Goal: Entertainment & Leisure: Consume media (video, audio)

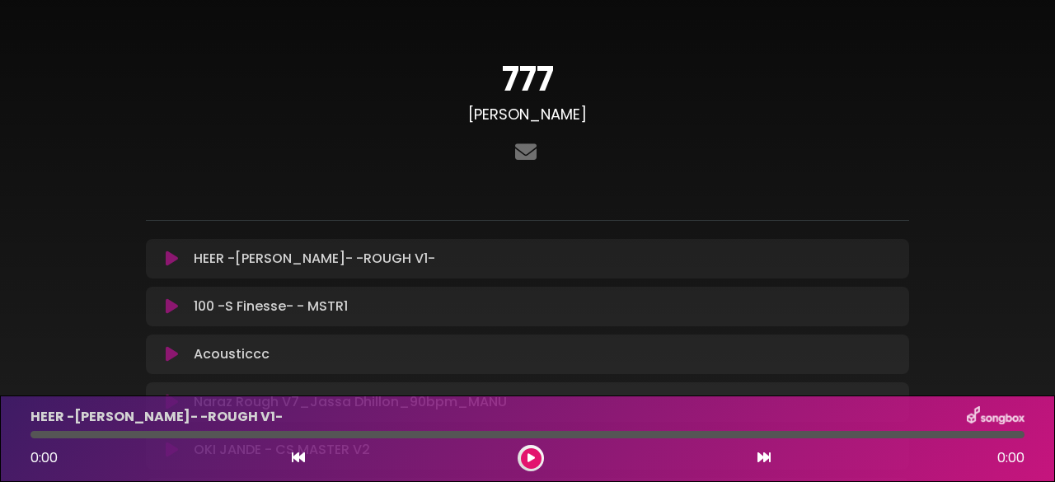
click at [526, 460] on button at bounding box center [531, 458] width 21 height 21
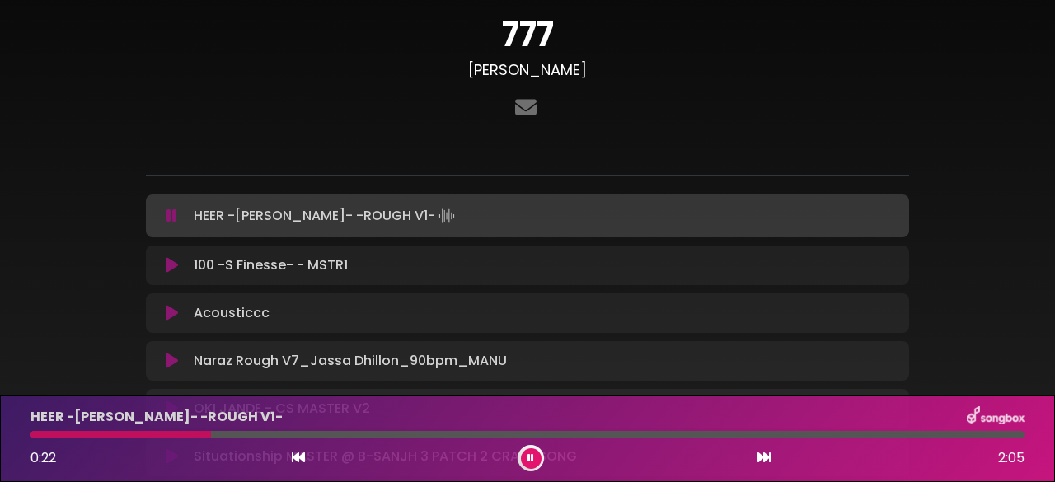
scroll to position [43, 0]
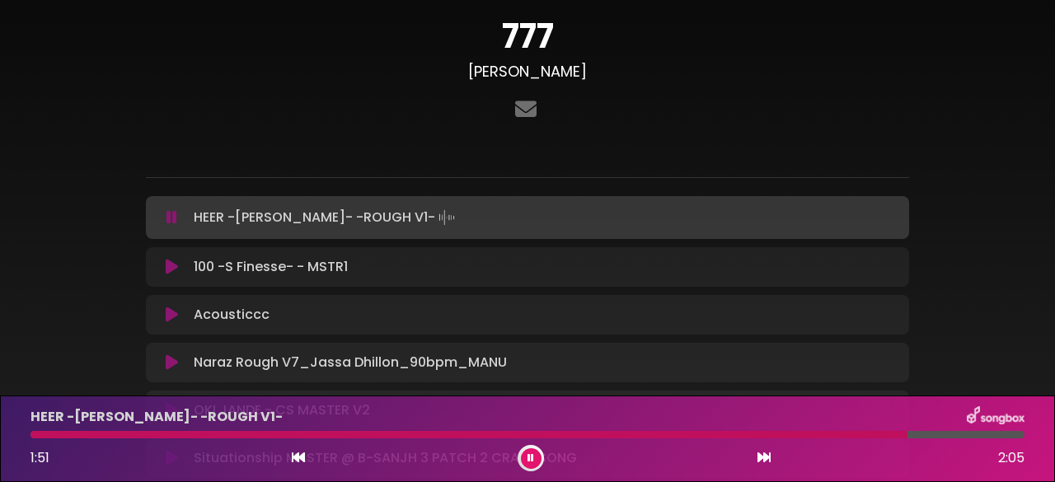
click at [532, 457] on icon at bounding box center [530, 458] width 7 height 10
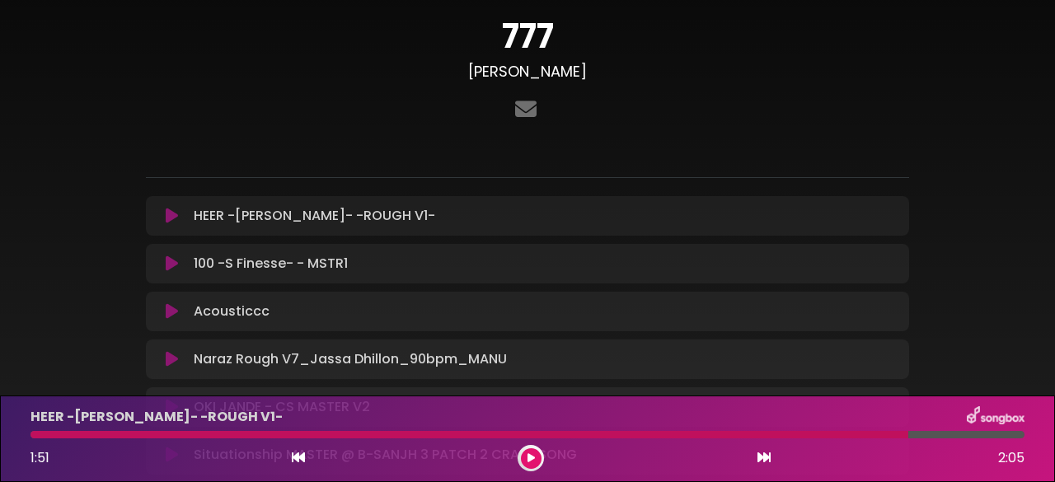
click at [173, 258] on icon at bounding box center [172, 263] width 12 height 16
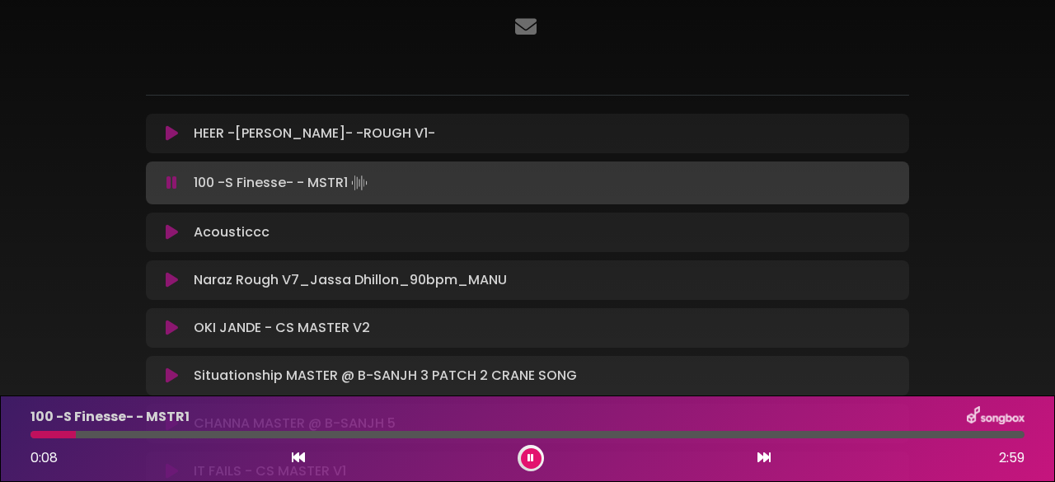
scroll to position [290, 0]
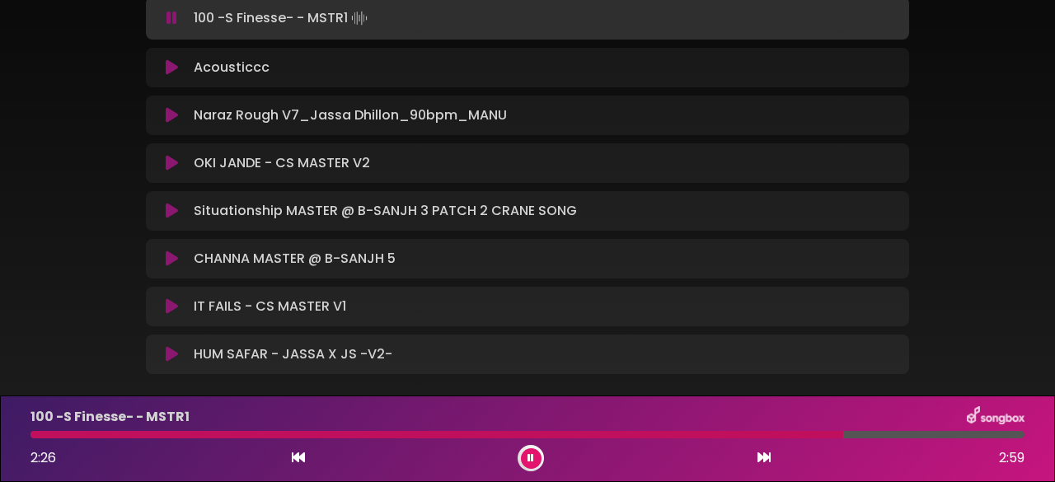
click at [527, 458] on icon at bounding box center [530, 458] width 7 height 10
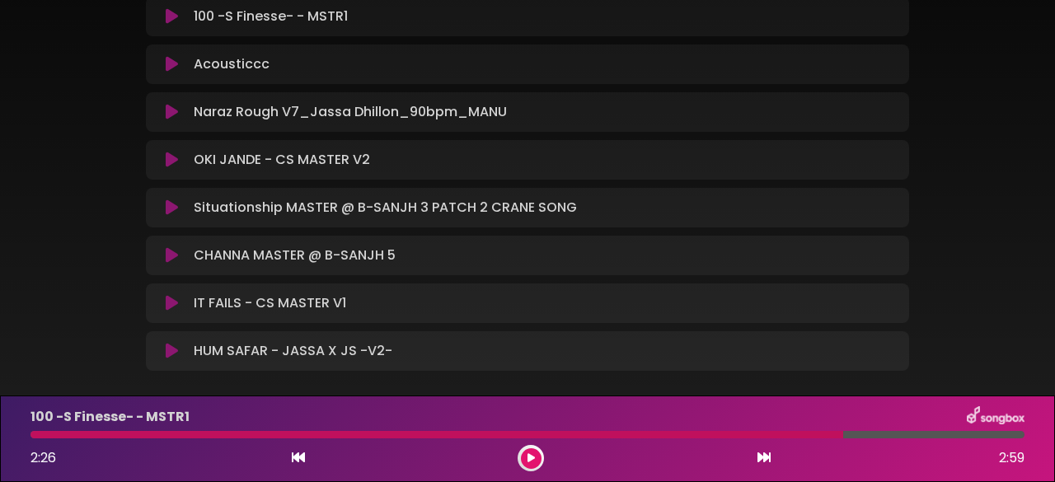
scroll to position [125, 0]
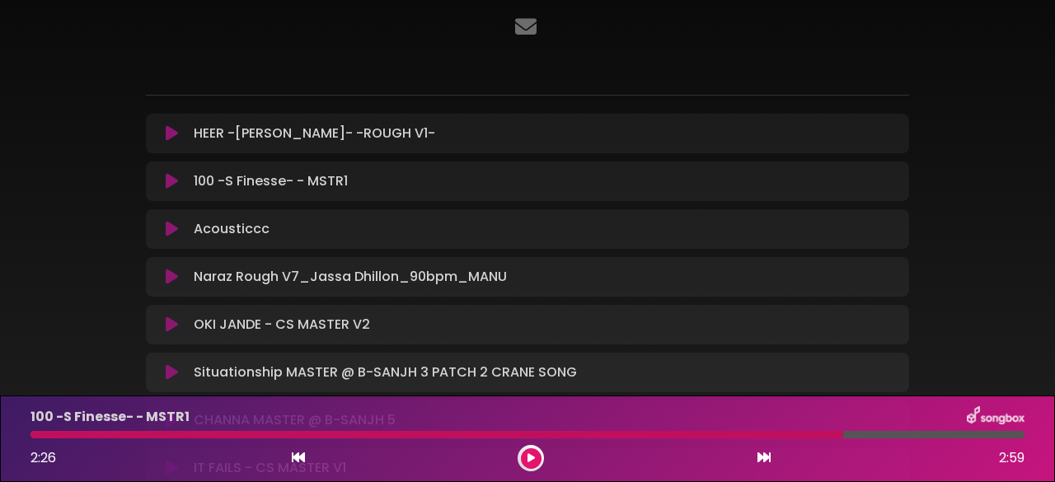
click at [170, 227] on icon at bounding box center [172, 229] width 12 height 16
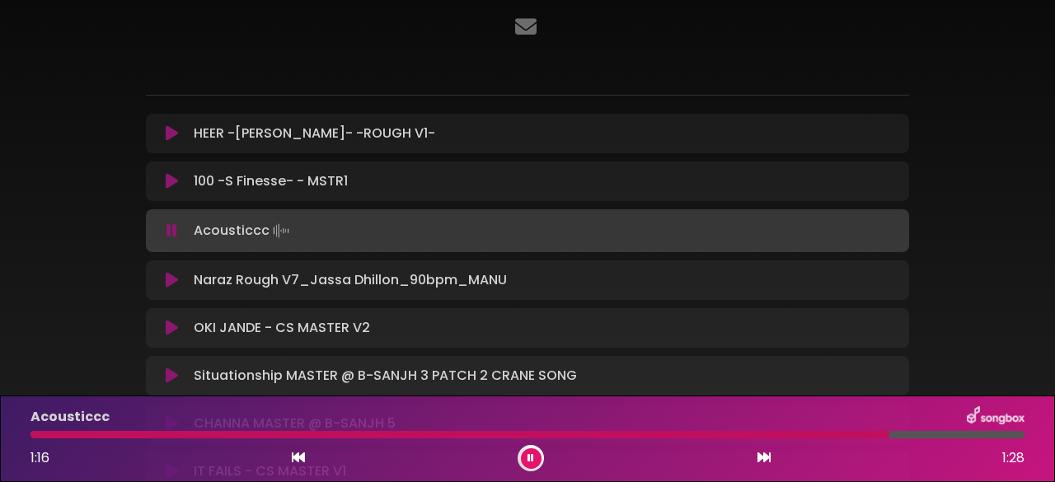
click at [530, 461] on icon at bounding box center [530, 458] width 7 height 10
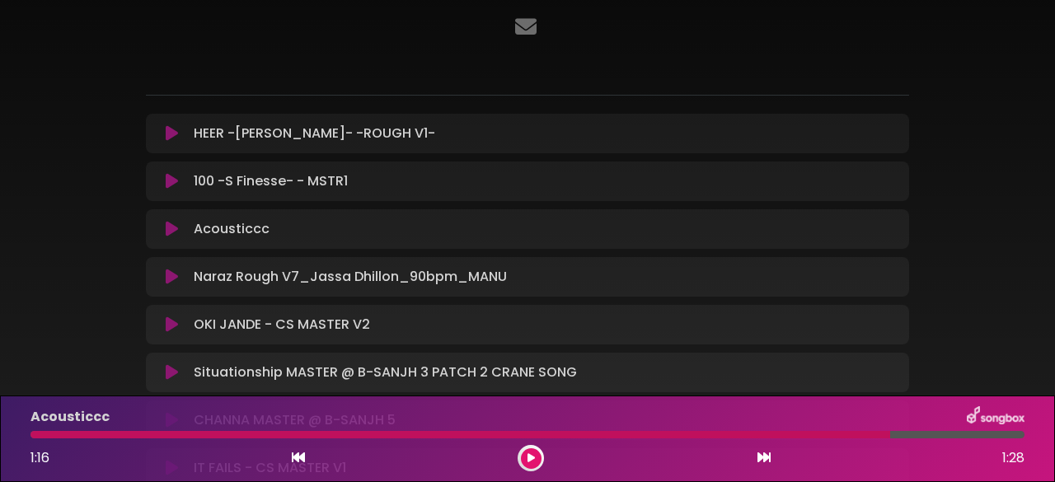
click at [170, 270] on icon at bounding box center [172, 277] width 12 height 16
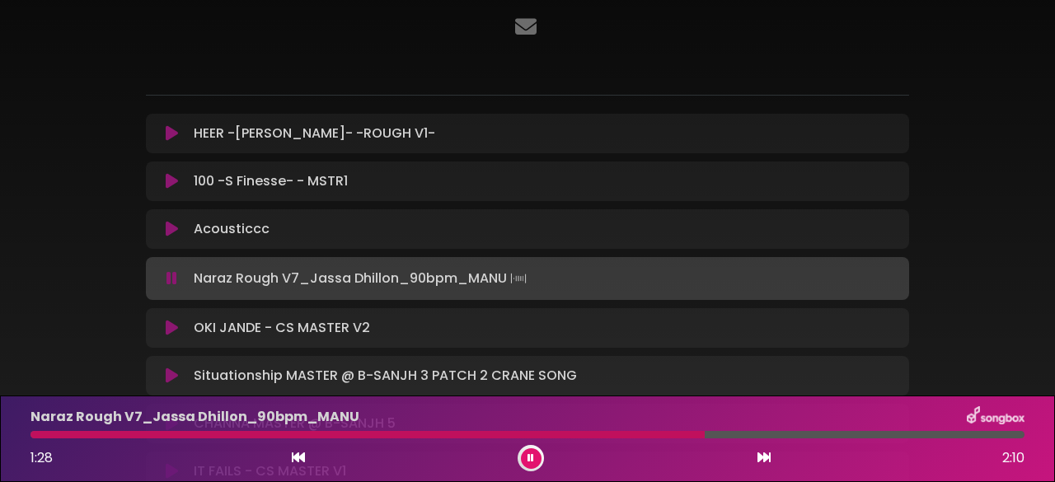
click at [536, 458] on button at bounding box center [531, 458] width 21 height 21
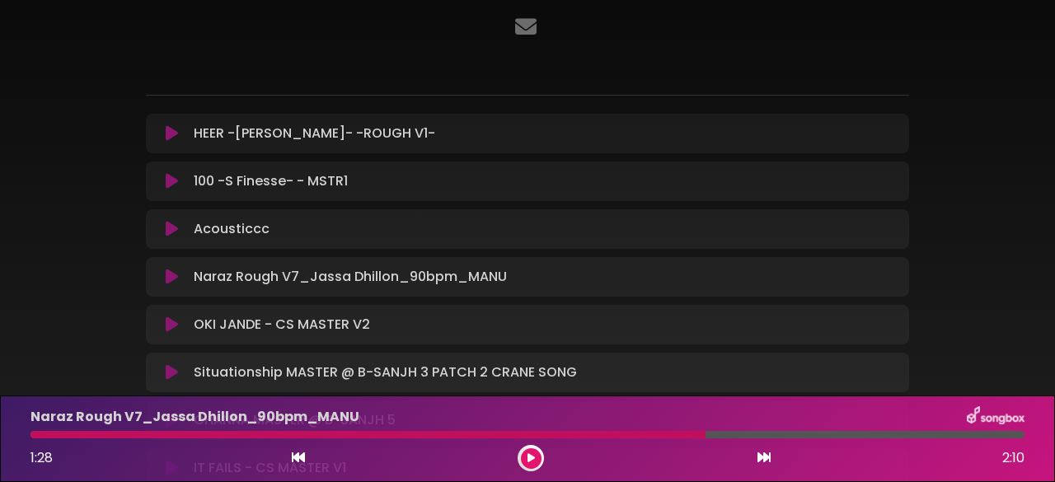
click at [166, 326] on icon at bounding box center [172, 324] width 12 height 16
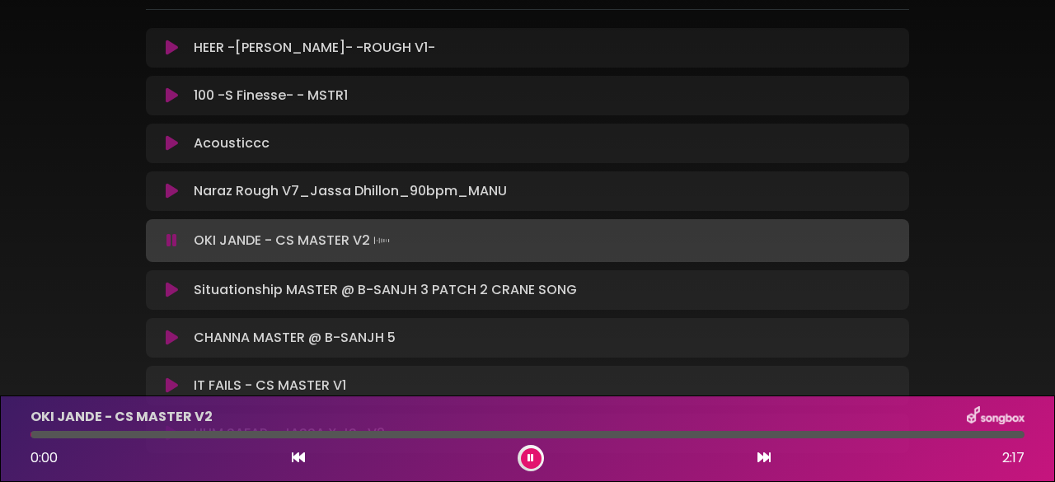
scroll to position [290, 0]
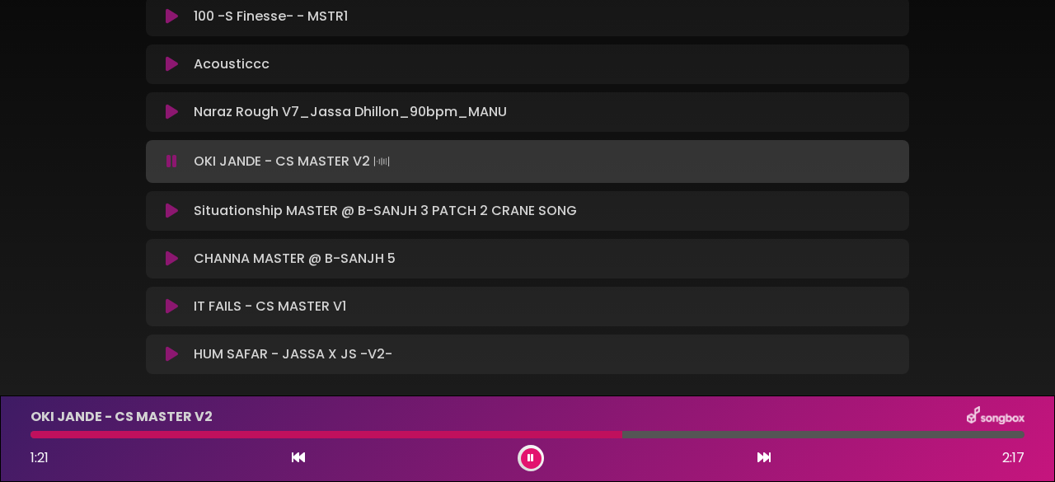
click at [166, 208] on icon at bounding box center [172, 211] width 12 height 16
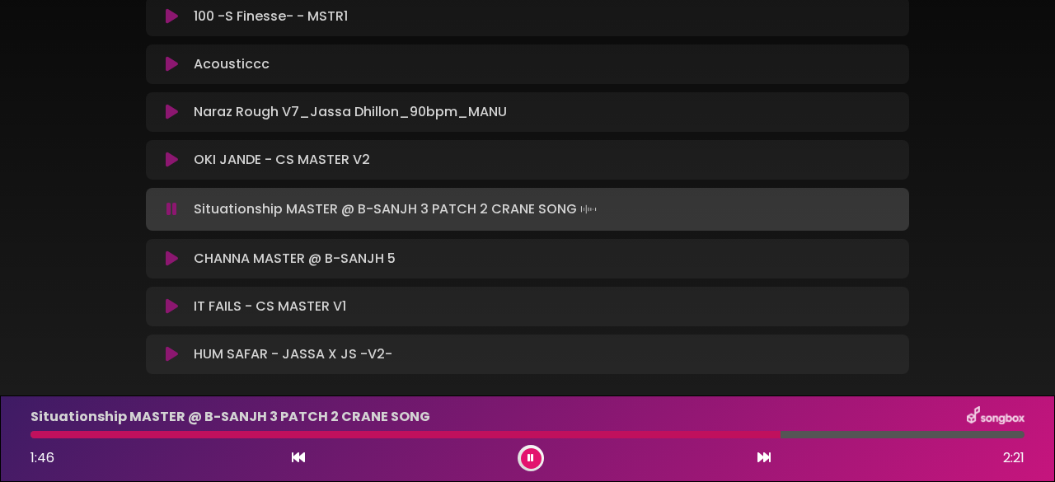
click at [164, 253] on button at bounding box center [171, 259] width 31 height 16
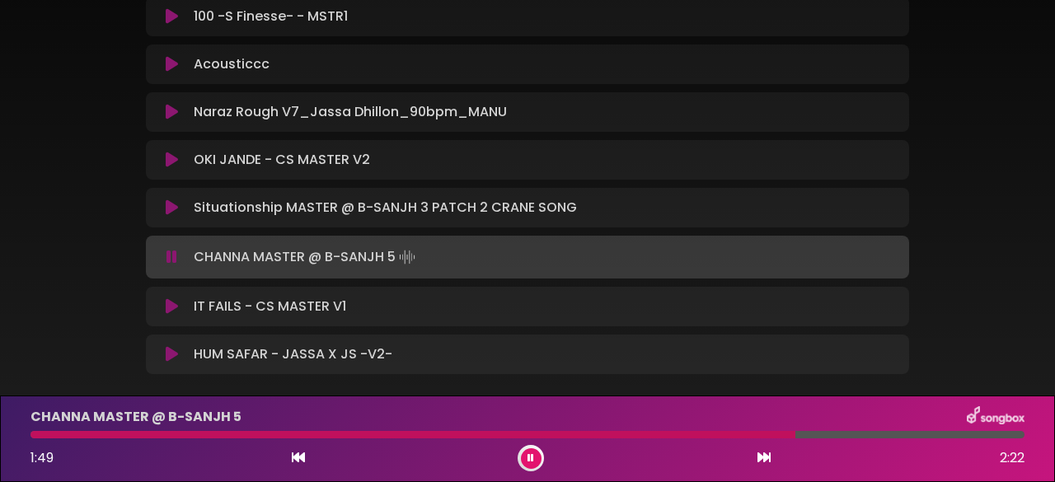
click at [527, 457] on icon at bounding box center [530, 458] width 7 height 10
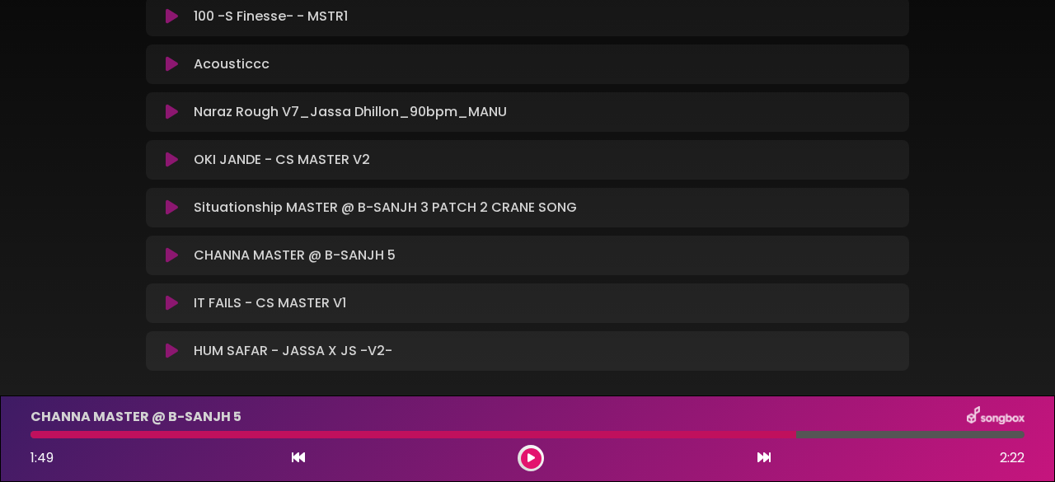
click at [168, 301] on icon at bounding box center [172, 303] width 12 height 16
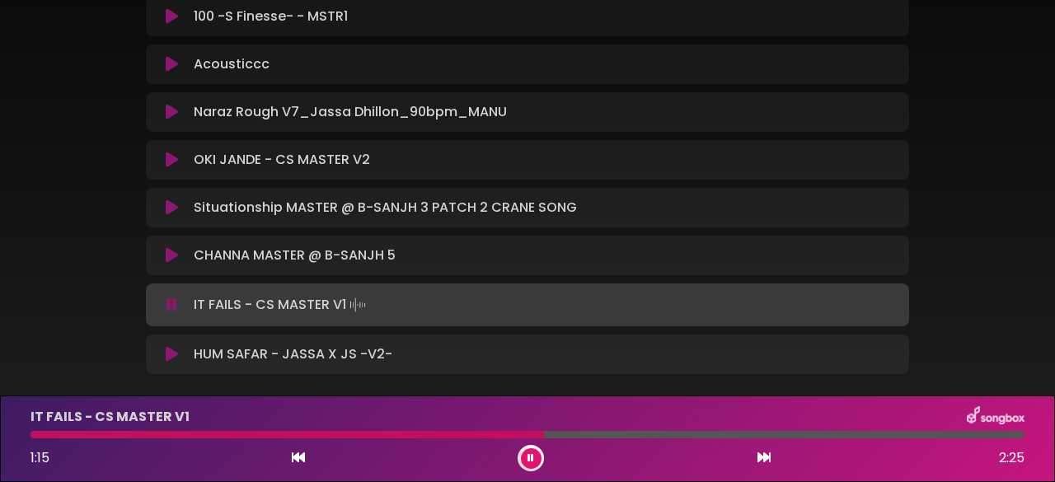
click at [170, 354] on icon at bounding box center [172, 354] width 12 height 16
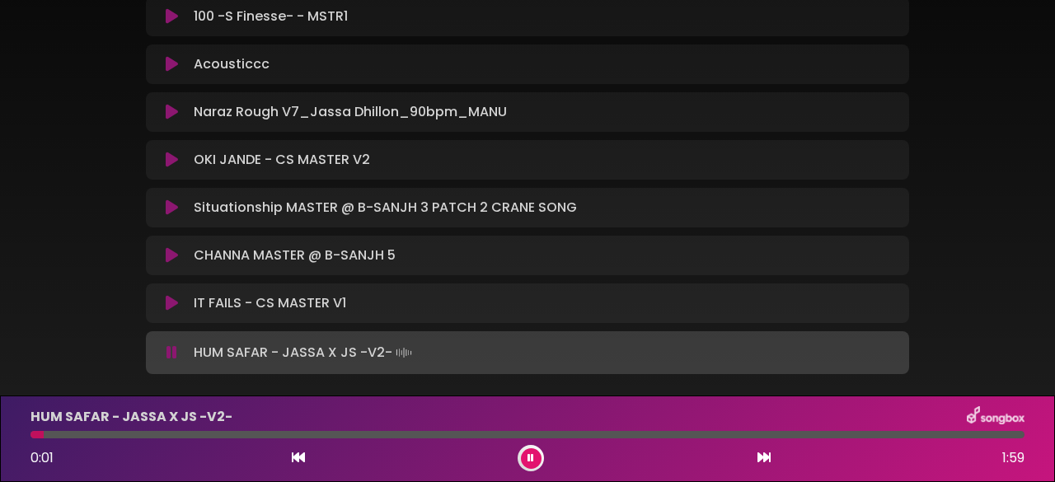
click at [1032, 344] on div "777 [PERSON_NAME] ×" at bounding box center [527, 66] width 1055 height 672
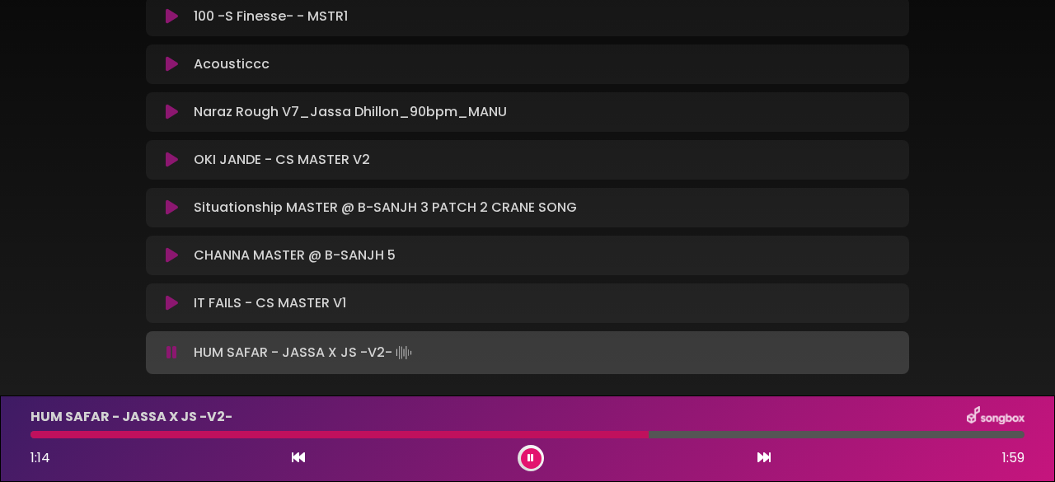
click at [532, 456] on icon at bounding box center [530, 458] width 7 height 10
